Goal: Entertainment & Leisure: Consume media (video, audio)

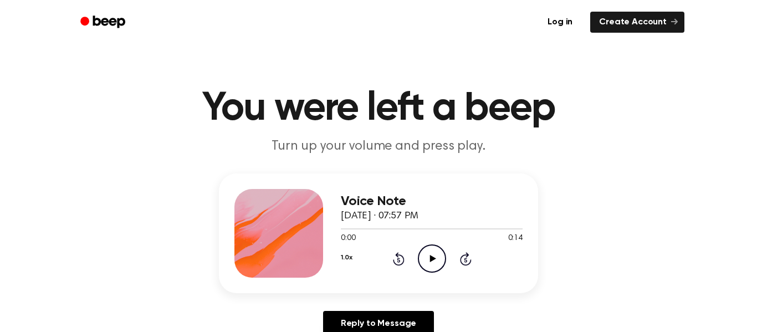
click at [428, 256] on icon "Play Audio" at bounding box center [432, 258] width 28 height 28
click at [440, 250] on icon "Play Audio" at bounding box center [432, 258] width 28 height 28
click at [450, 257] on div "1.0x Rewind 5 seconds Play Audio Skip 5 seconds" at bounding box center [432, 258] width 182 height 28
click at [430, 256] on icon at bounding box center [432, 258] width 6 height 7
click at [434, 268] on icon "Play Audio" at bounding box center [432, 258] width 28 height 28
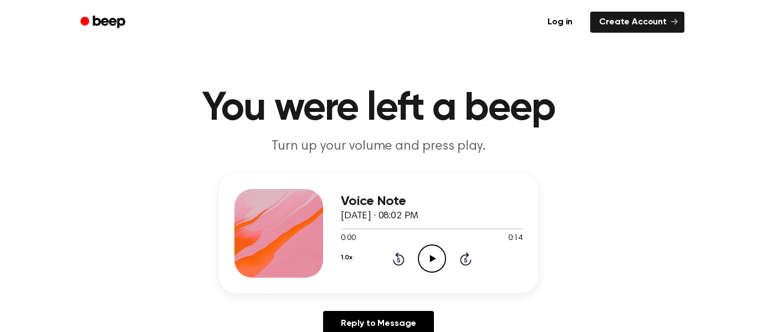
click at [436, 266] on icon "Play Audio" at bounding box center [432, 258] width 28 height 28
click at [440, 263] on icon "Play Audio" at bounding box center [432, 258] width 28 height 28
